Goal: Information Seeking & Learning: Learn about a topic

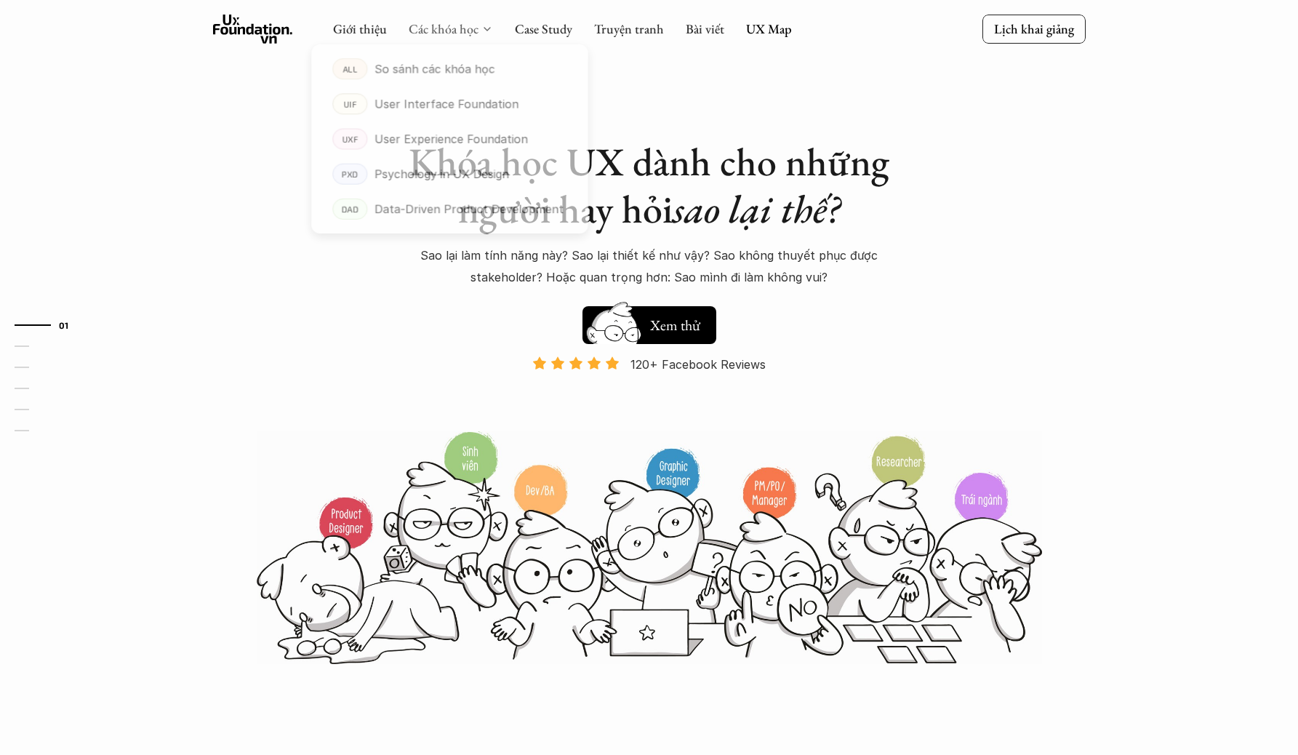
click at [441, 22] on link "Các khóa học" at bounding box center [444, 28] width 70 height 17
click at [438, 65] on p "So sánh các khóa học" at bounding box center [434, 70] width 125 height 22
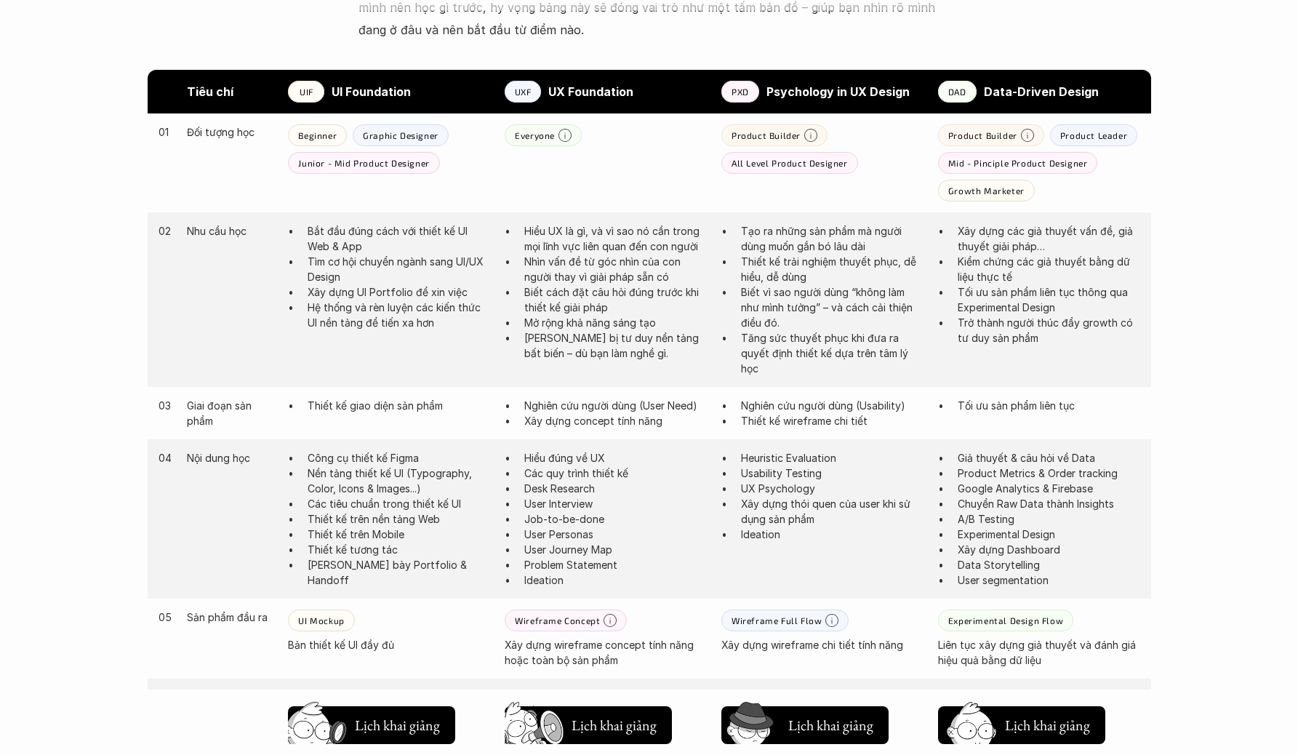
scroll to position [743, 0]
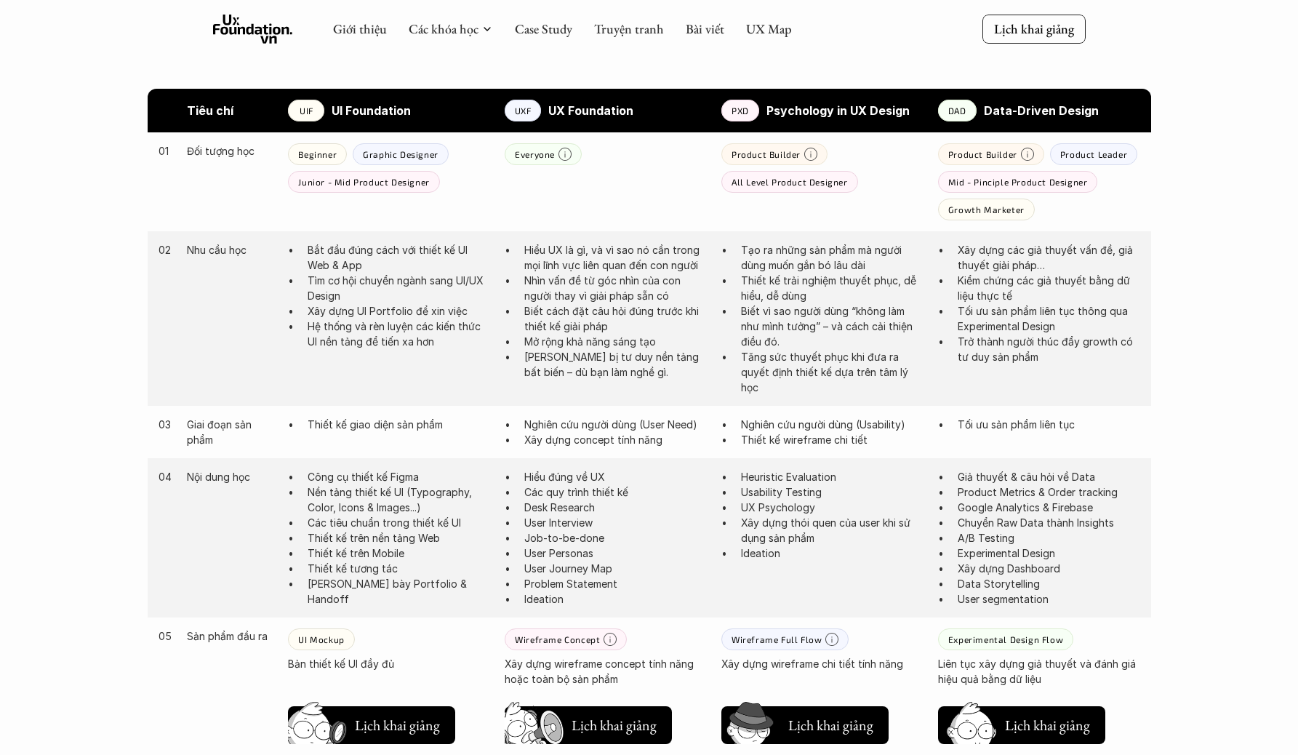
click at [640, 278] on p "Nhìn vấn đề từ góc nhìn của con người thay vì giải pháp sẵn có" at bounding box center [615, 288] width 182 height 31
click at [608, 302] on p "Nhìn vấn đề từ góc nhìn của con người thay vì giải pháp sẵn có" at bounding box center [615, 288] width 182 height 31
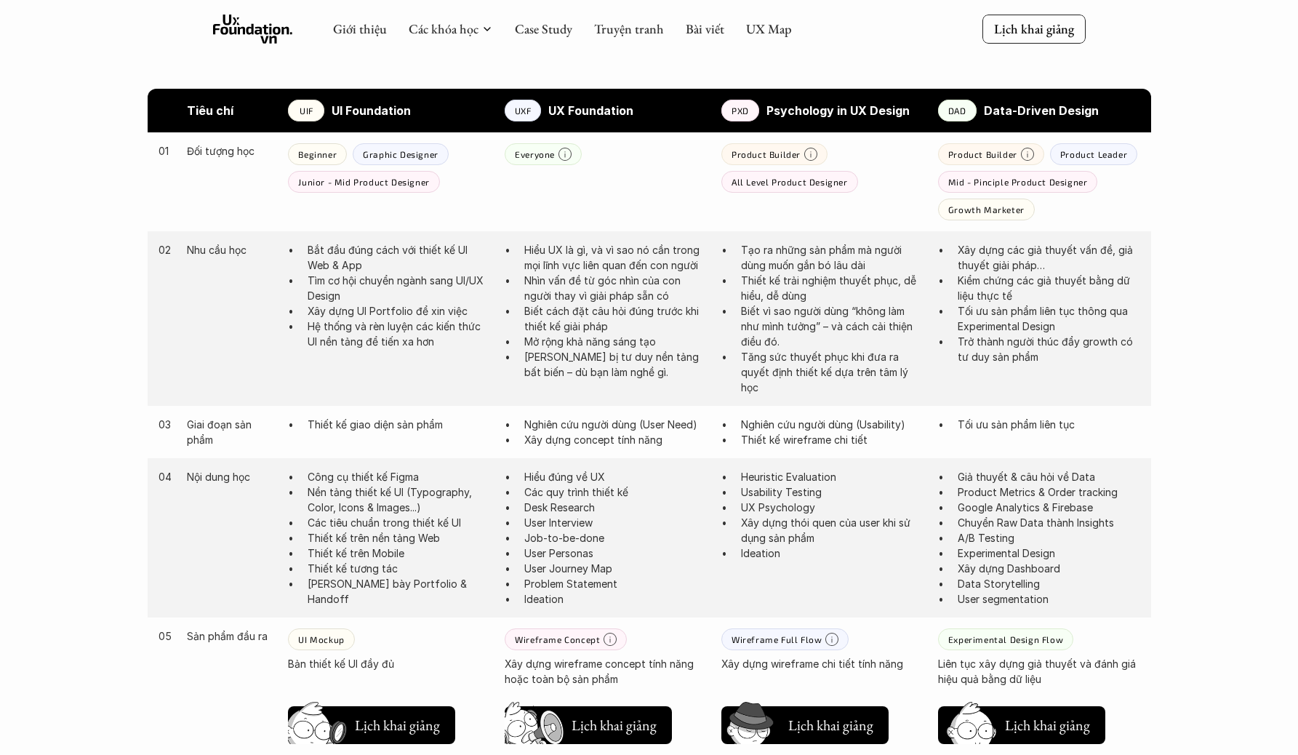
click at [605, 315] on p "Biết cách đặt câu hỏi đúng trước khi thiết kế giải pháp" at bounding box center [615, 318] width 182 height 31
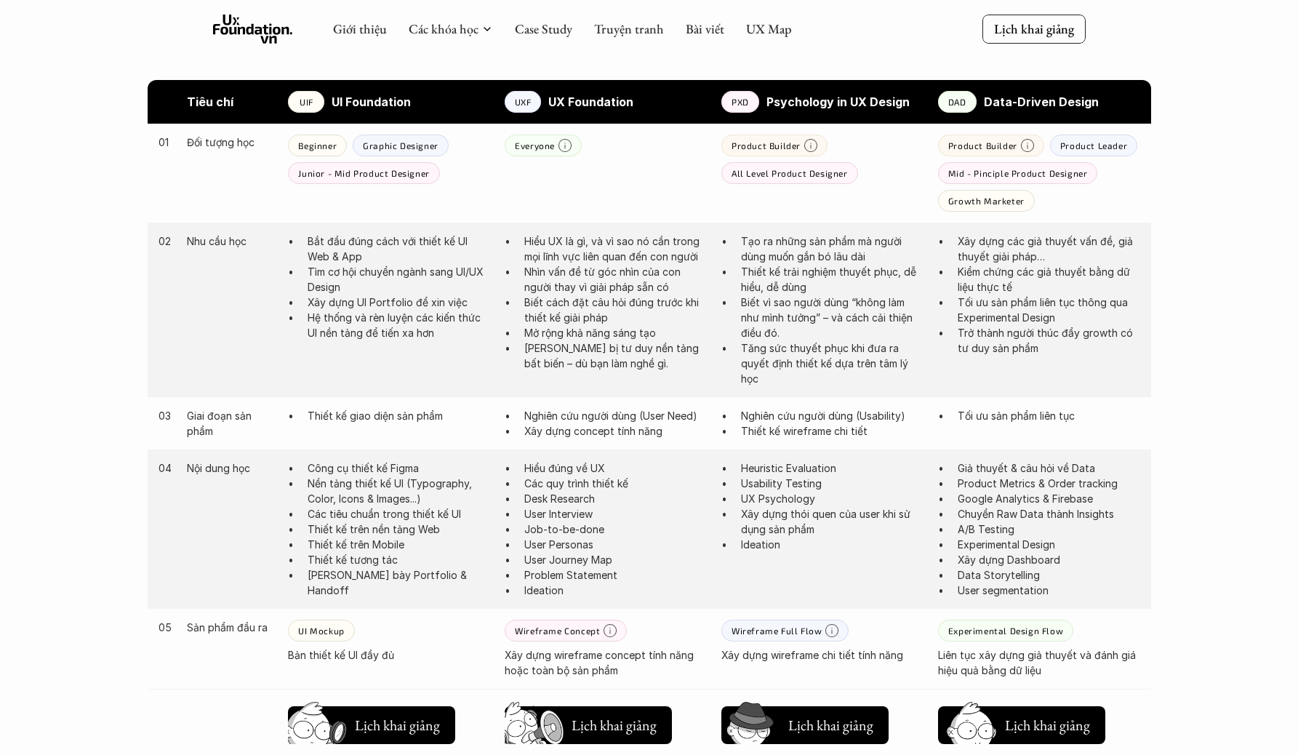
click at [608, 353] on p "[PERSON_NAME] bị tư duy nền tảng bất biến – dù bạn làm nghề gì." at bounding box center [615, 355] width 182 height 31
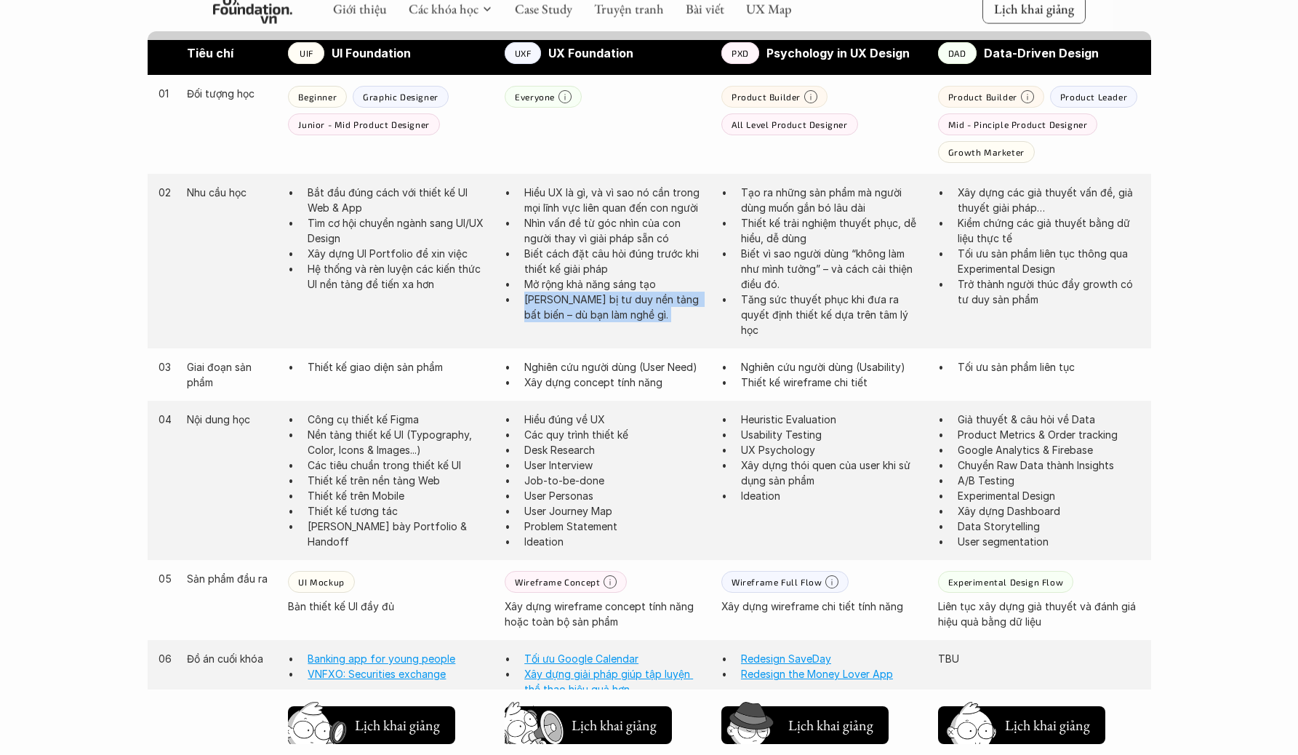
scroll to position [842, 0]
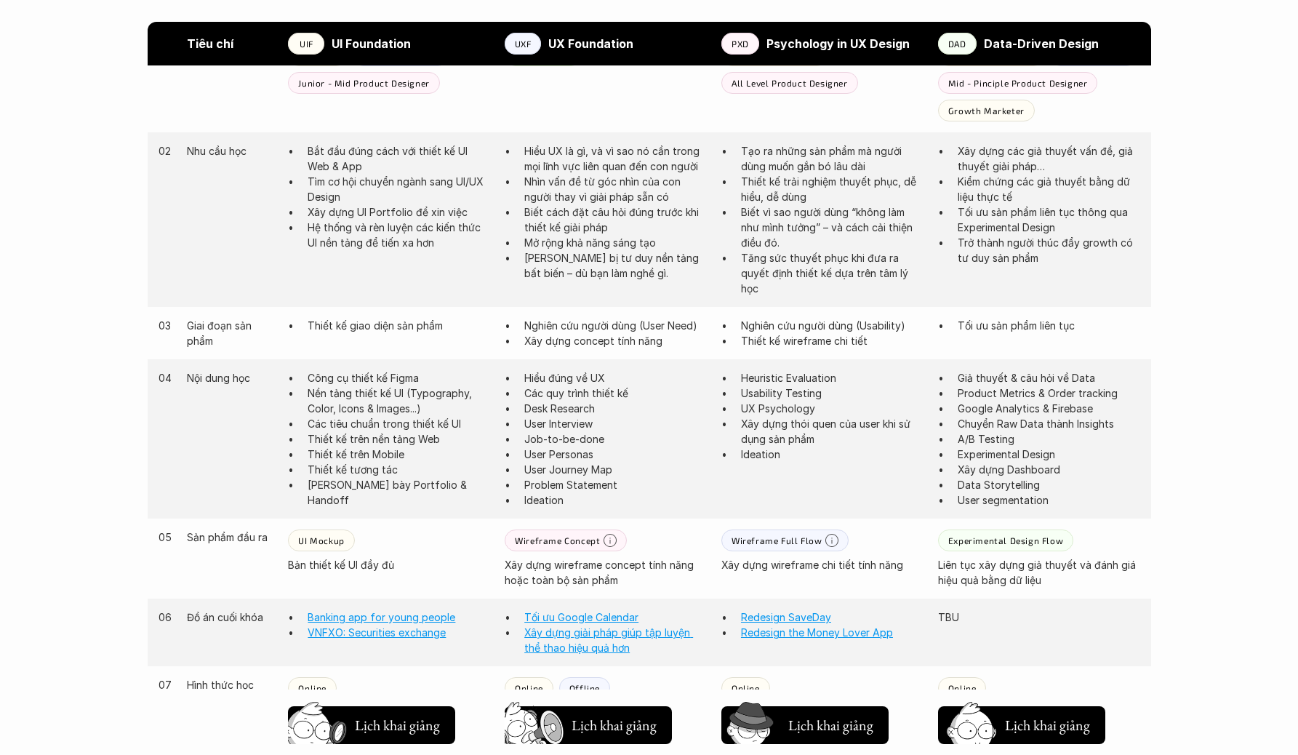
click at [587, 401] on p "Desk Research" at bounding box center [615, 408] width 182 height 15
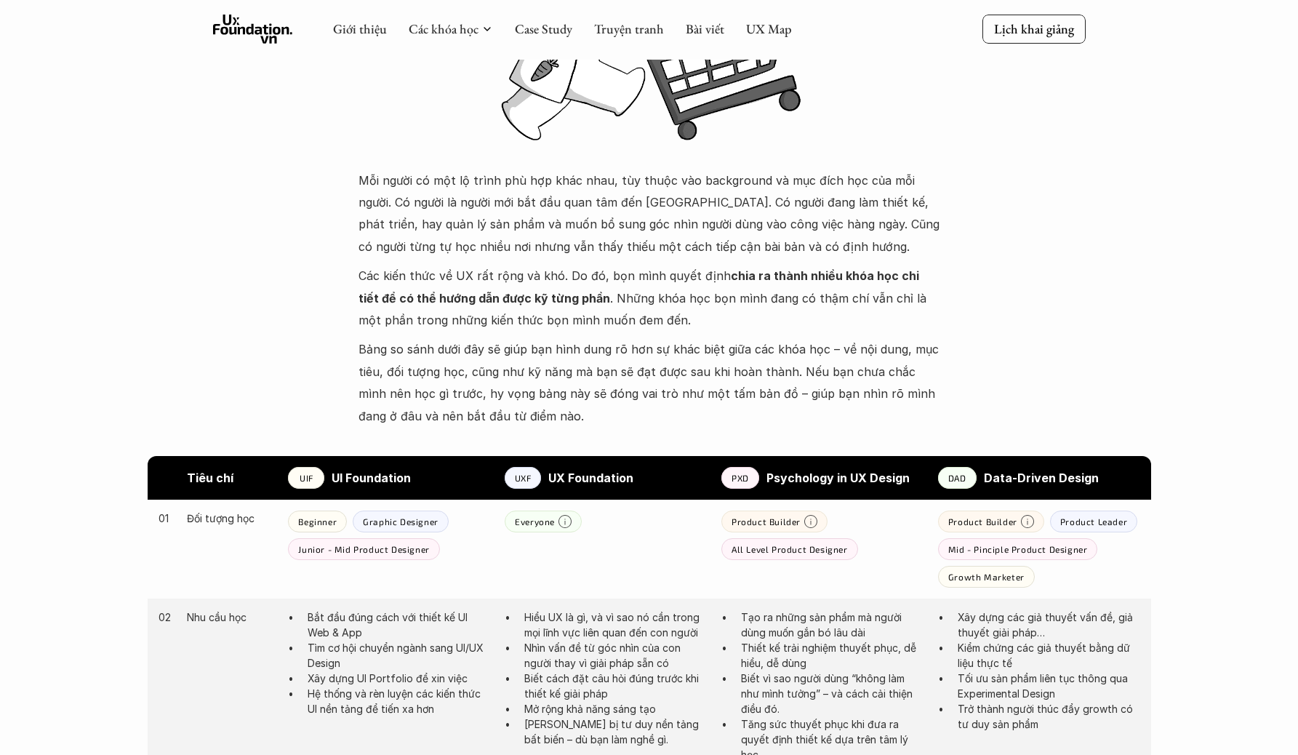
scroll to position [0, 0]
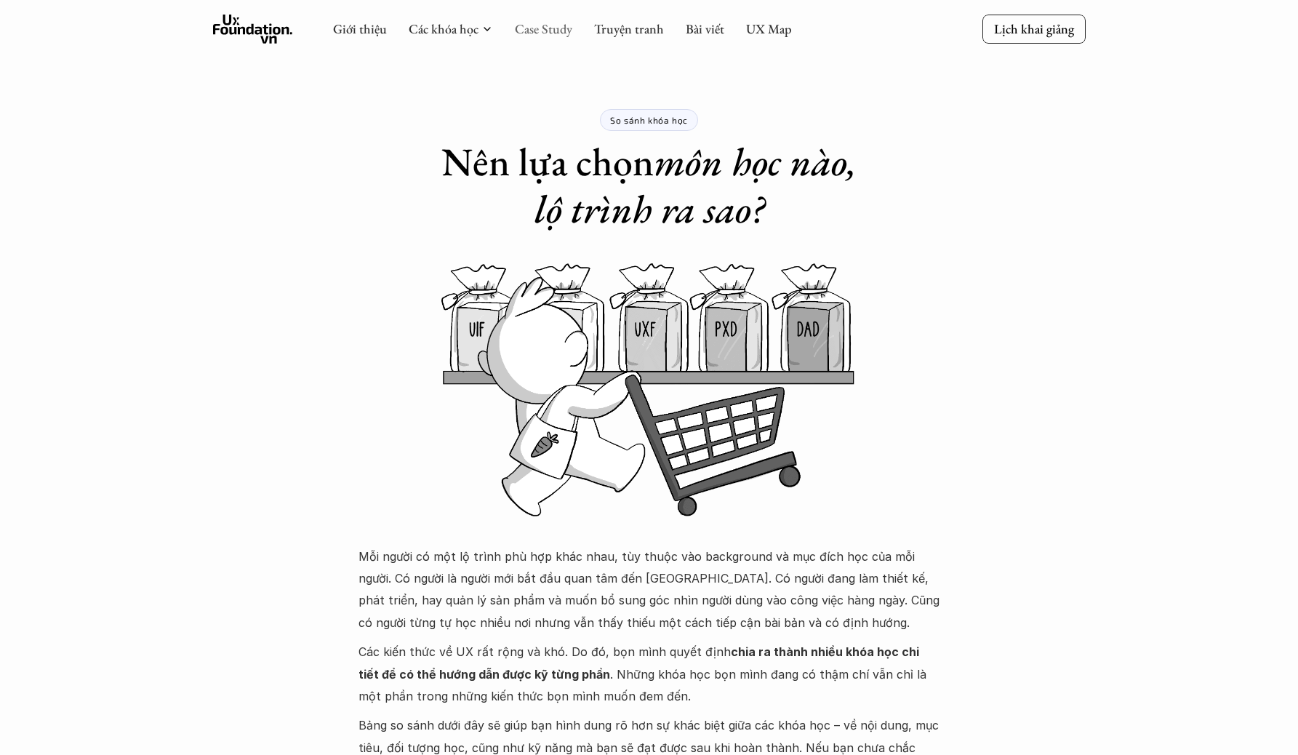
click at [561, 32] on link "Case Study" at bounding box center [543, 28] width 57 height 17
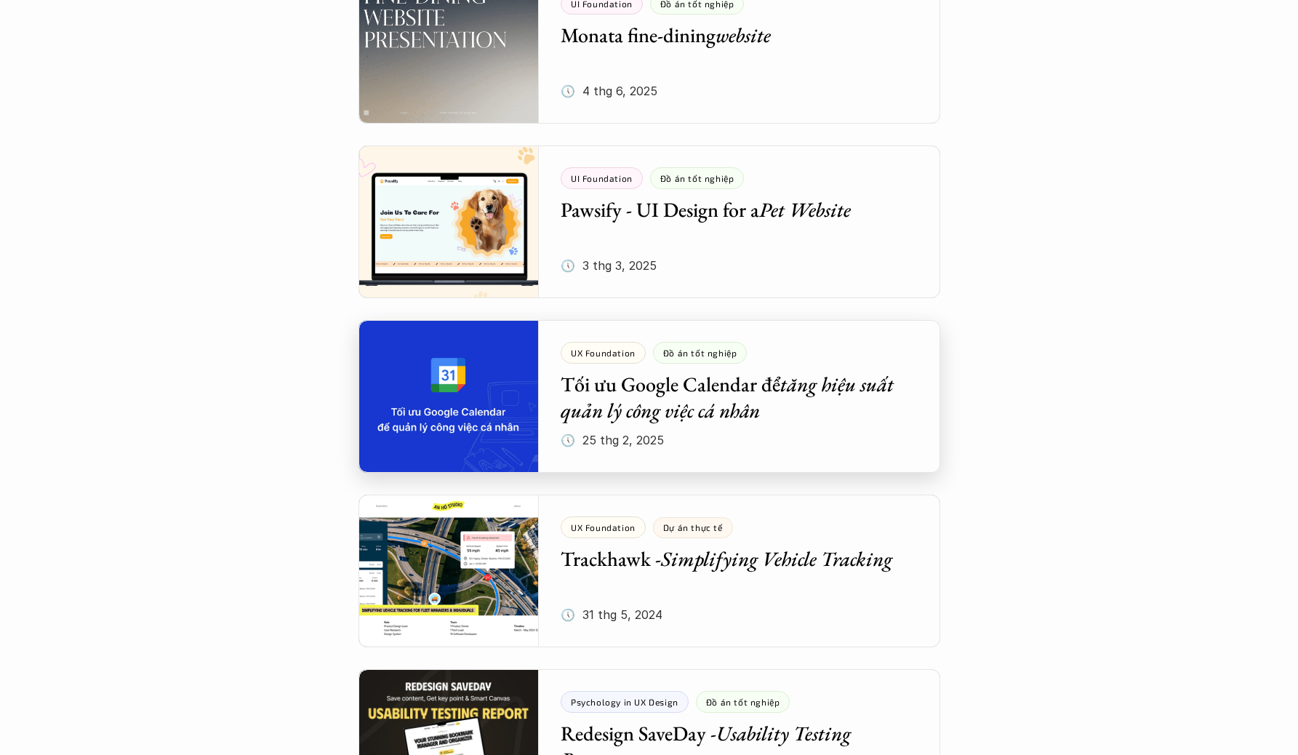
scroll to position [725, 0]
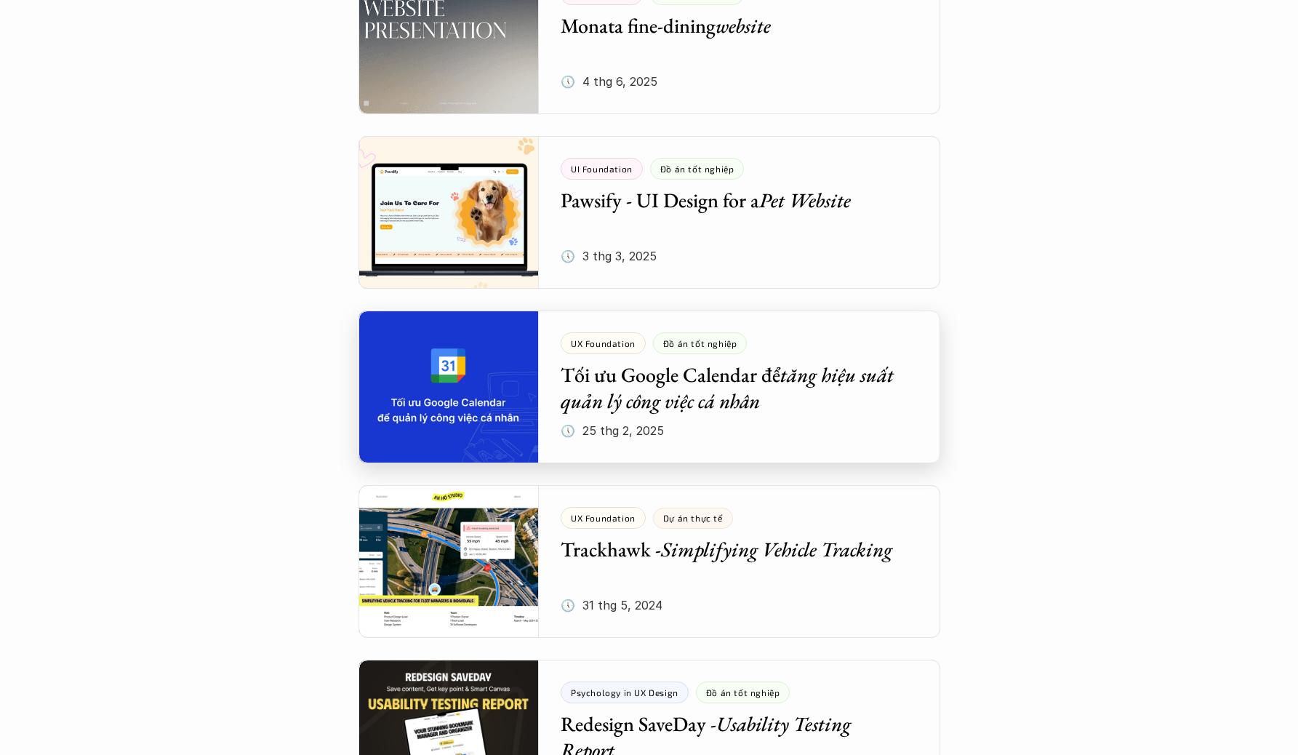
click at [713, 383] on div at bounding box center [649, 386] width 582 height 153
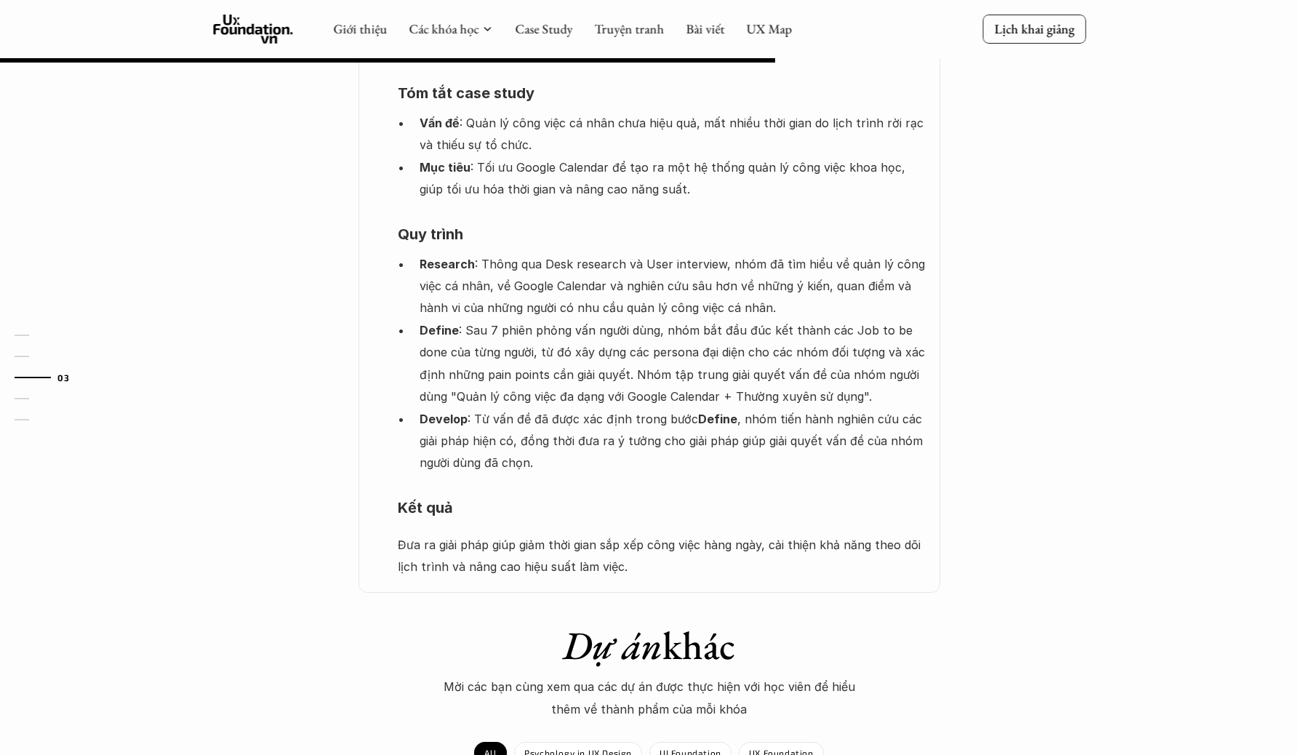
scroll to position [910, 0]
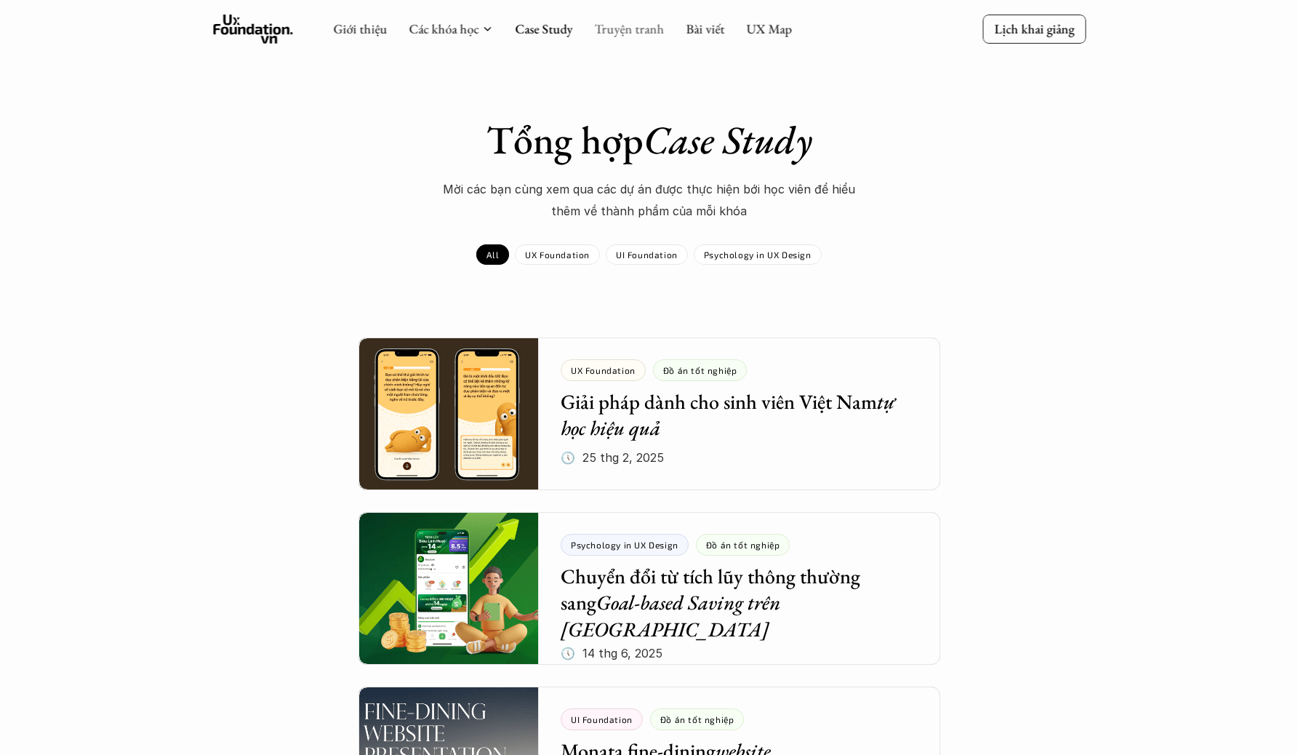
click at [613, 34] on link "Truyện tranh" at bounding box center [629, 28] width 70 height 17
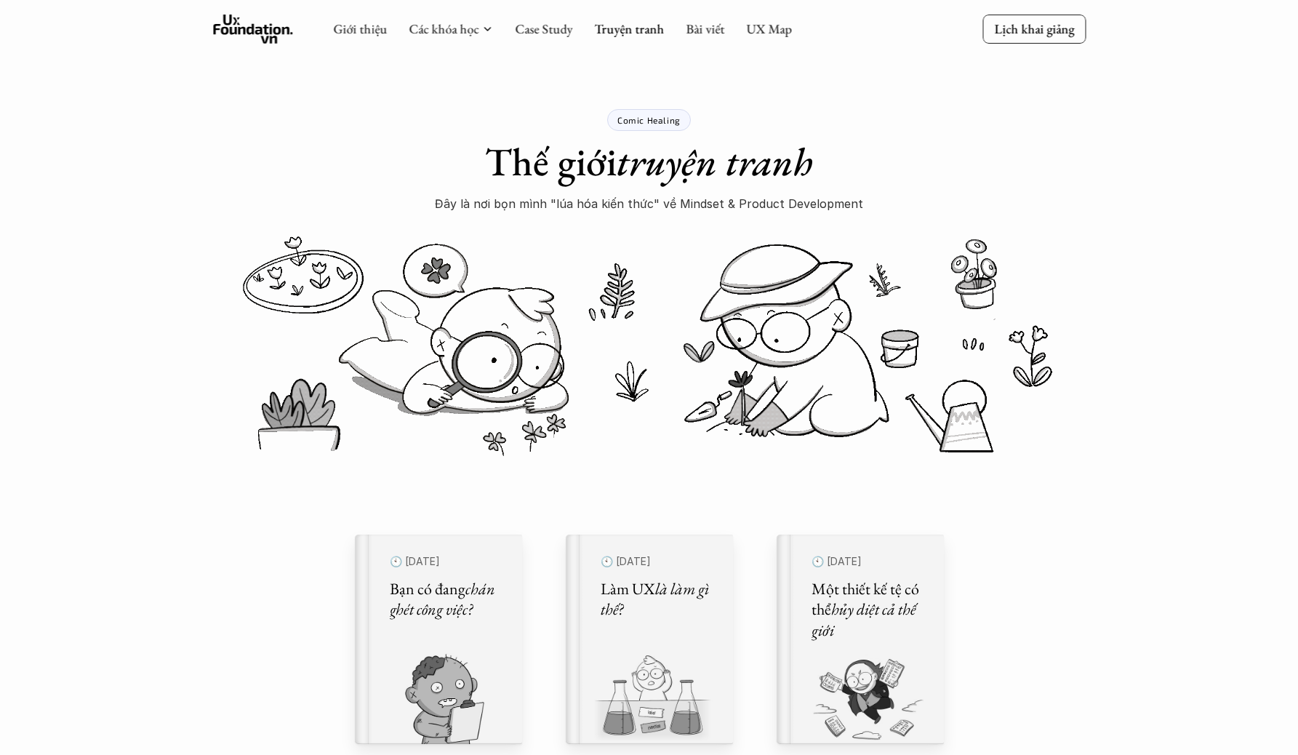
scroll to position [242, 0]
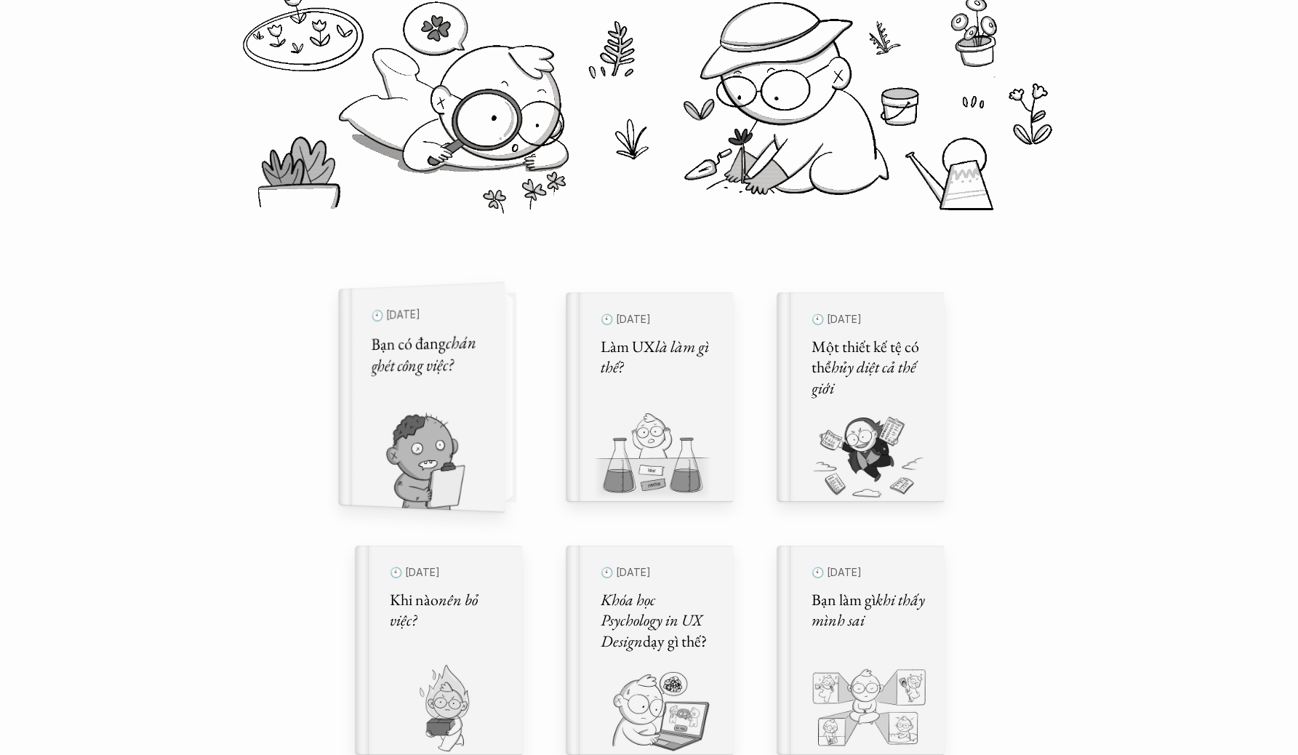
click at [448, 356] on em "chán ghét công việc?" at bounding box center [425, 353] width 108 height 47
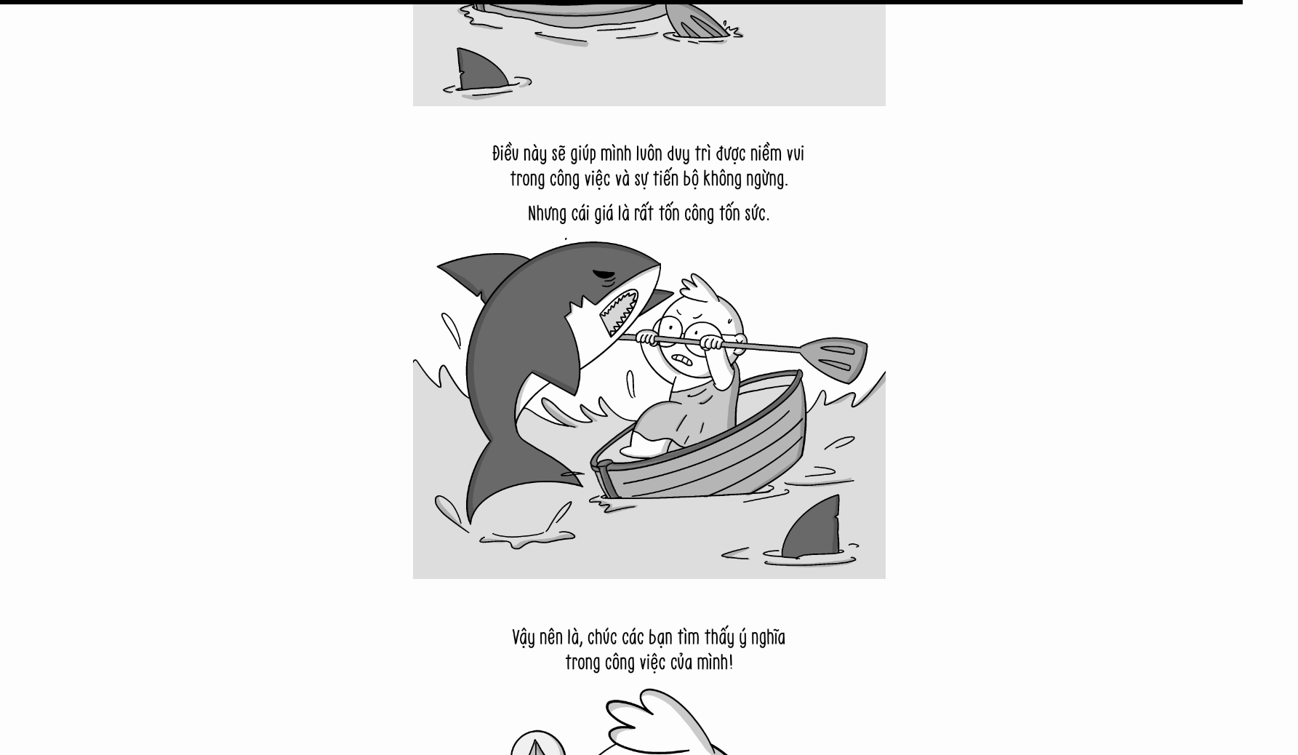
scroll to position [17704, 0]
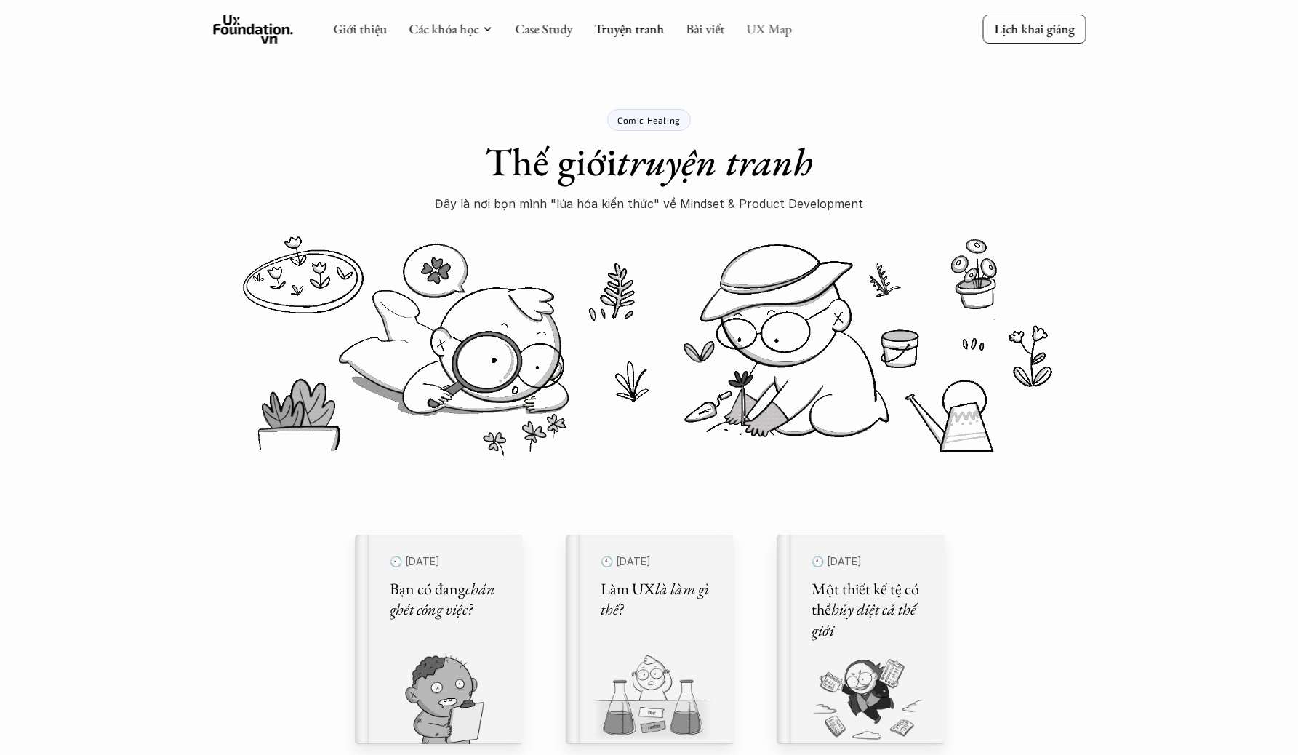
click at [760, 20] on link "UX Map" at bounding box center [769, 28] width 46 height 17
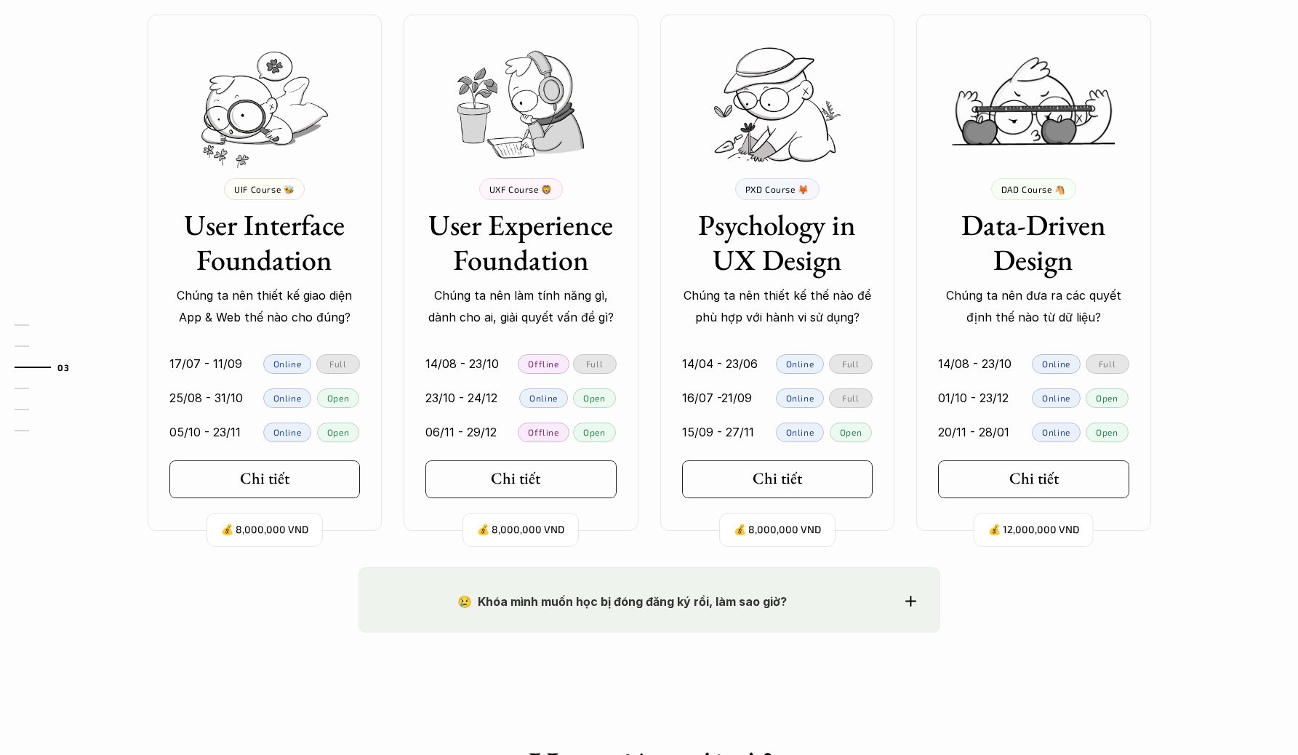
scroll to position [1352, 0]
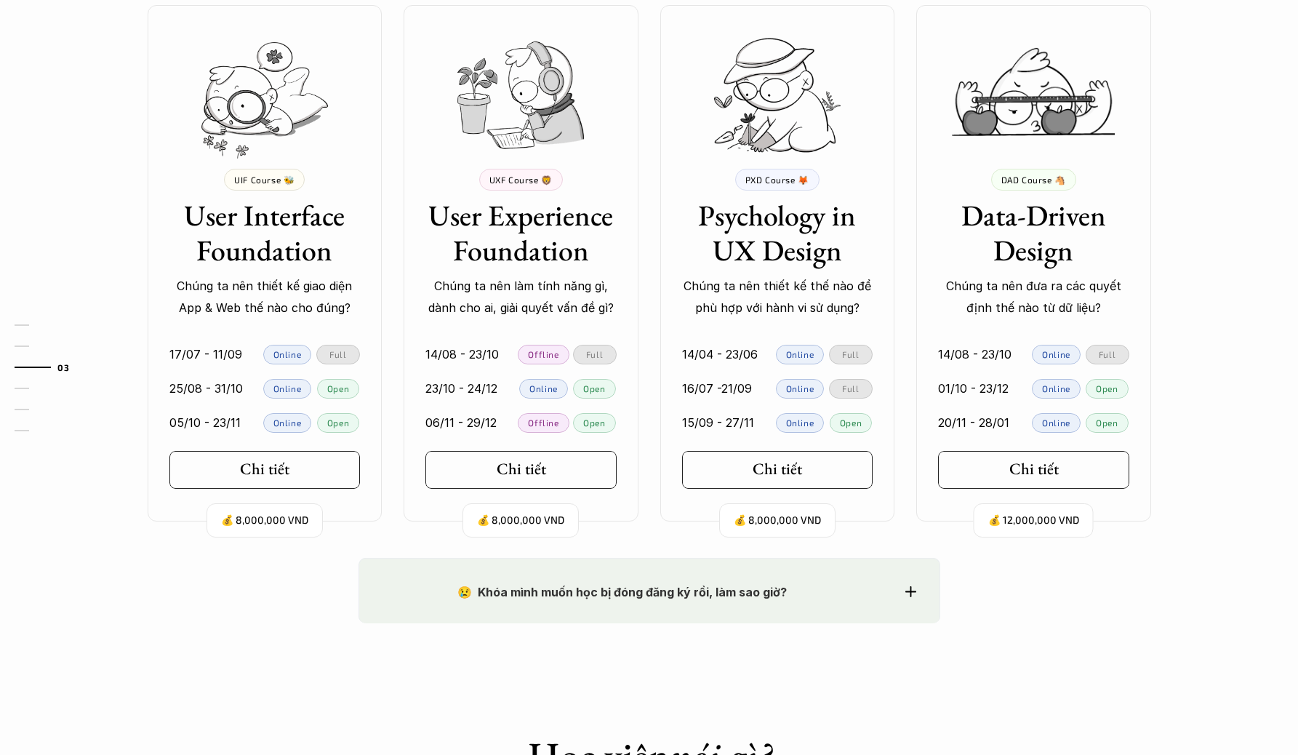
click at [776, 594] on strong "😢 Khóa mình muốn học bị đóng đăng ký rồi, làm sao giờ?" at bounding box center [621, 592] width 329 height 15
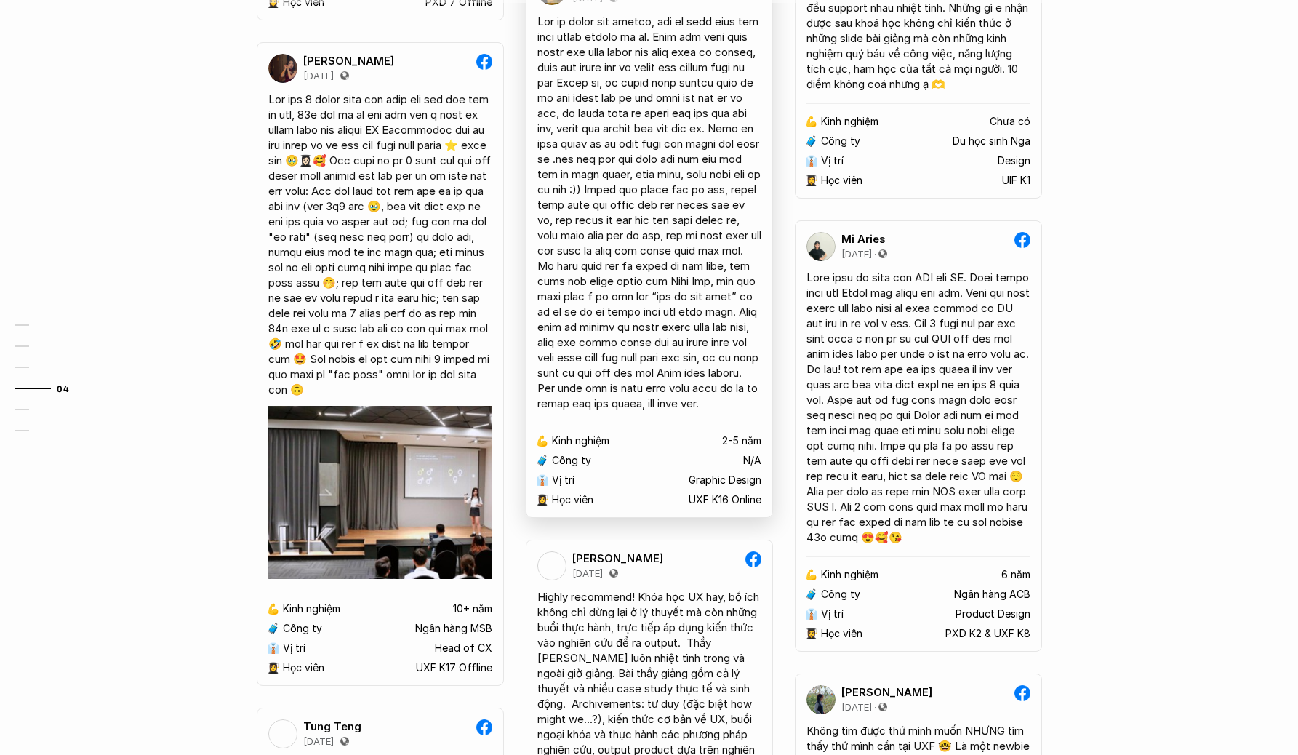
scroll to position [2692, 0]
